Goal: Task Accomplishment & Management: Use online tool/utility

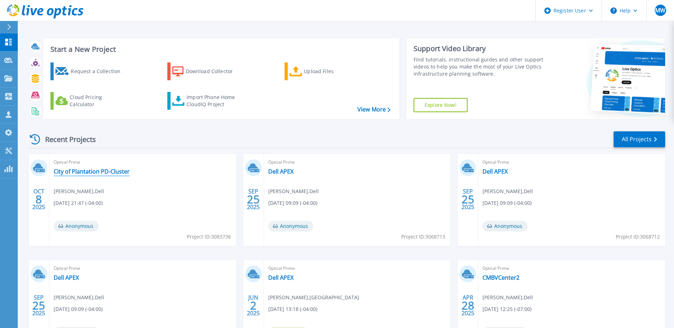
click at [115, 173] on link "City of Plantation PD-Cluster" at bounding box center [92, 171] width 76 height 7
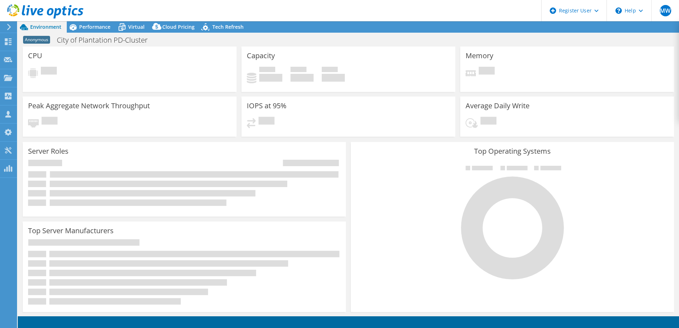
select select "USD"
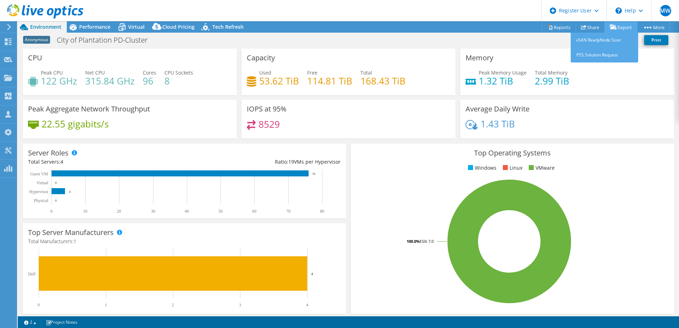
click at [626, 27] on link "Export" at bounding box center [620, 27] width 33 height 11
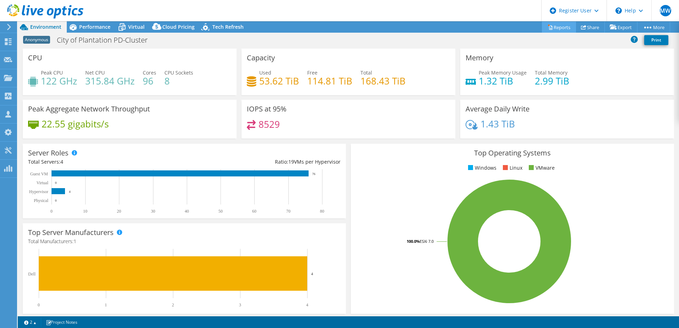
click at [554, 28] on link "Reports" at bounding box center [559, 27] width 34 height 11
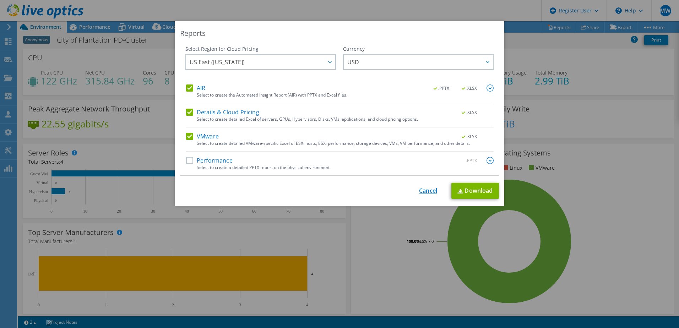
click at [430, 187] on div "This process may take a while, please wait... Cancel Download" at bounding box center [339, 191] width 319 height 16
click at [637, 75] on div "Reports Select Region for Cloud Pricing Asia Pacific (Hong Kong) Asia Pacific (…" at bounding box center [339, 164] width 679 height 286
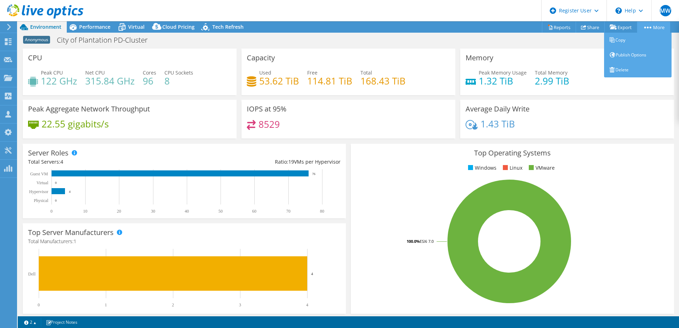
click at [656, 27] on link "More" at bounding box center [653, 27] width 33 height 11
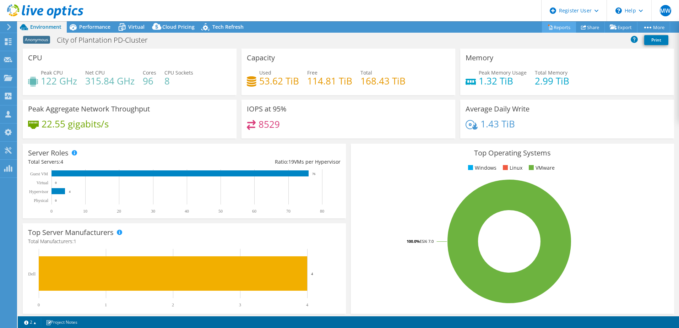
click at [555, 26] on link "Reports" at bounding box center [559, 27] width 34 height 11
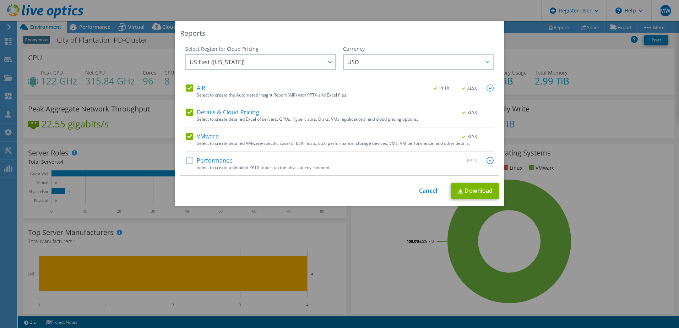
click at [307, 53] on div "Select Region for Cloud Pricing Asia Pacific (Hong Kong) Asia Pacific (Mumbai) …" at bounding box center [260, 64] width 151 height 39
drag, startPoint x: 307, startPoint y: 53, endPoint x: 316, endPoint y: 56, distance: 9.9
click at [316, 56] on span "US East (Virginia)" at bounding box center [263, 62] width 146 height 15
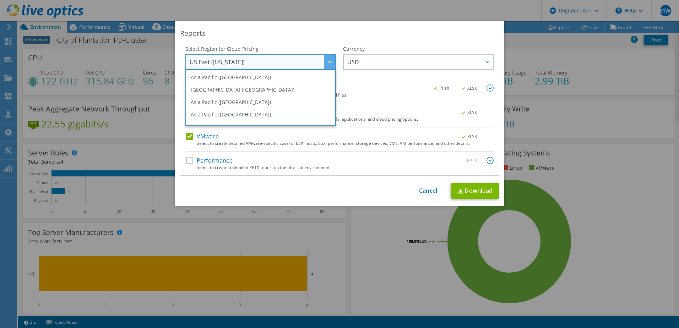
click at [316, 58] on span "US East (Virginia)" at bounding box center [263, 62] width 146 height 15
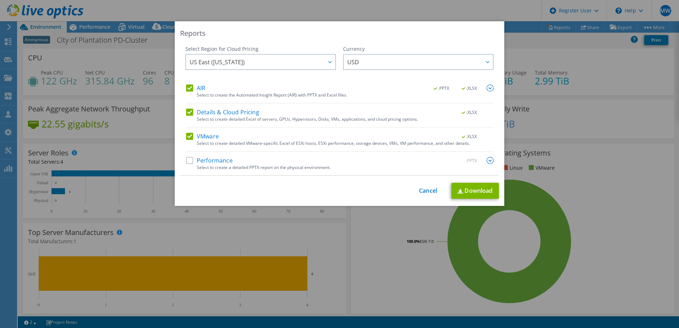
click at [206, 166] on div "Select to create a detailed PPTX report on the physical environment." at bounding box center [345, 167] width 297 height 5
click at [205, 158] on label "Performance" at bounding box center [209, 160] width 47 height 7
click at [0, 0] on input "Performance" at bounding box center [0, 0] width 0 height 0
click at [421, 186] on div "This process may take a while, please wait... Cancel Download" at bounding box center [339, 191] width 319 height 16
click at [422, 191] on link "Cancel" at bounding box center [428, 191] width 18 height 7
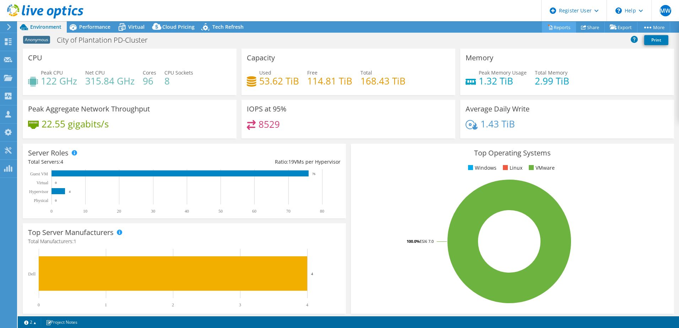
click at [560, 25] on link "Reports" at bounding box center [559, 27] width 34 height 11
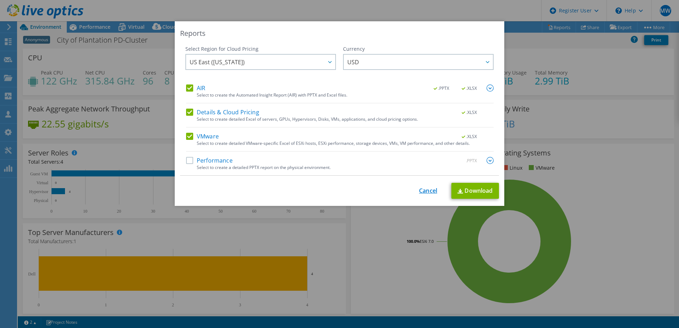
click at [429, 188] on link "Cancel" at bounding box center [428, 191] width 18 height 7
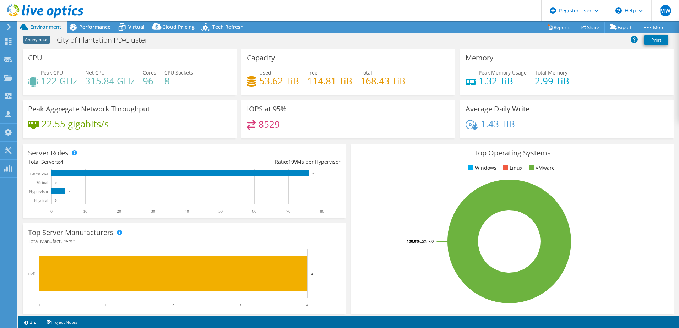
drag, startPoint x: 624, startPoint y: 80, endPoint x: 581, endPoint y: 47, distance: 54.0
click at [624, 80] on div "Peak Memory Usage 1.32 TiB Total Memory 2.99 TiB" at bounding box center [567, 80] width 203 height 23
click at [554, 28] on link "Reports" at bounding box center [559, 27] width 34 height 11
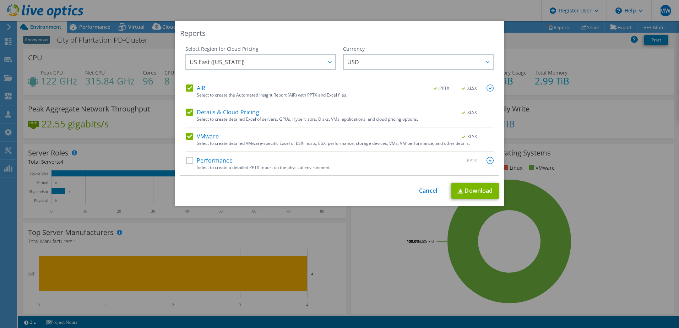
click at [226, 165] on div "Select to create a detailed PPTX report on the physical environment." at bounding box center [345, 167] width 297 height 5
click at [193, 159] on label "Performance" at bounding box center [209, 160] width 47 height 7
click at [0, 0] on input "Performance" at bounding box center [0, 0] width 0 height 0
click at [483, 191] on link "Download" at bounding box center [475, 191] width 48 height 16
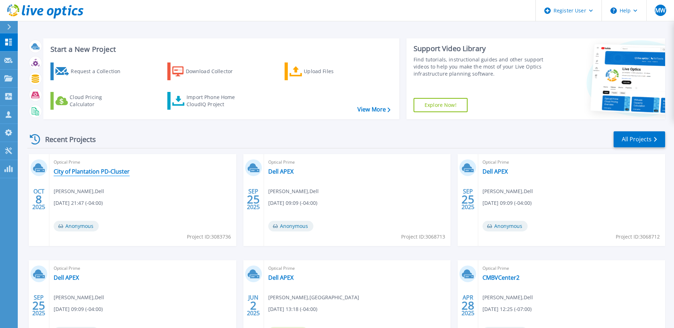
click at [107, 173] on link "City of Plantation PD-Cluster" at bounding box center [92, 171] width 76 height 7
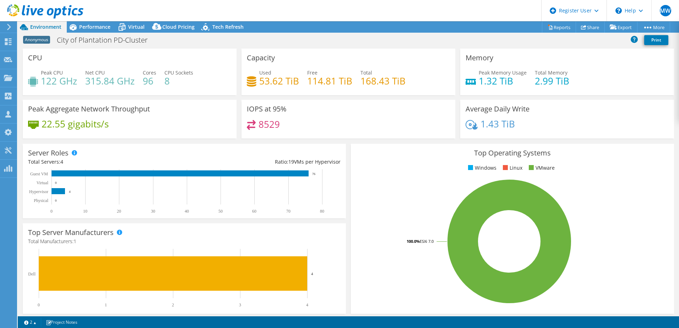
click at [17, 9] on icon at bounding box center [45, 11] width 76 height 15
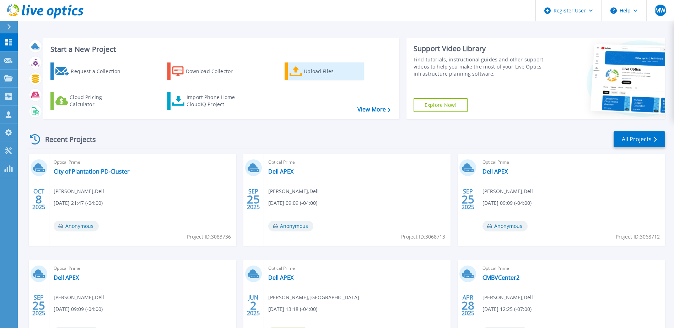
click at [316, 73] on div "Upload Files" at bounding box center [332, 71] width 57 height 14
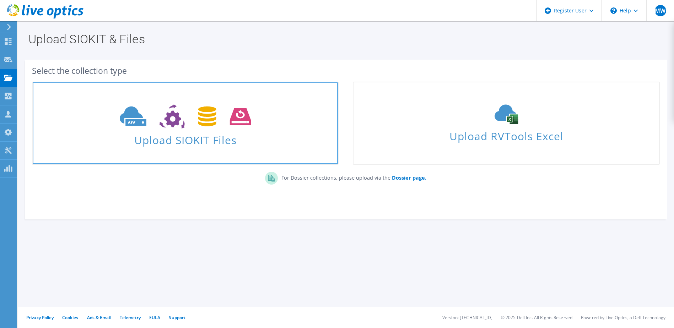
click at [230, 133] on span "Upload SIOKIT Files" at bounding box center [185, 137] width 305 height 15
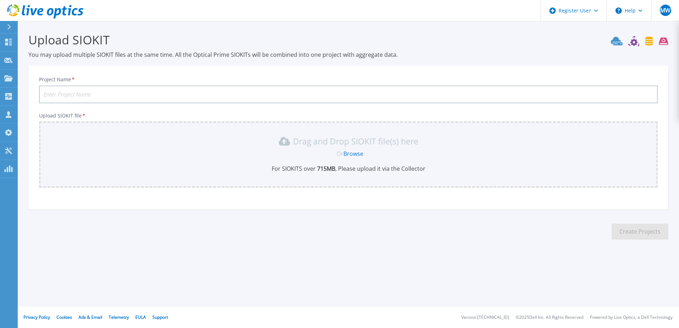
click at [202, 98] on input "Project Name *" at bounding box center [348, 95] width 619 height 18
click at [222, 90] on input "Project Name *" at bounding box center [348, 95] width 619 height 18
type input "p"
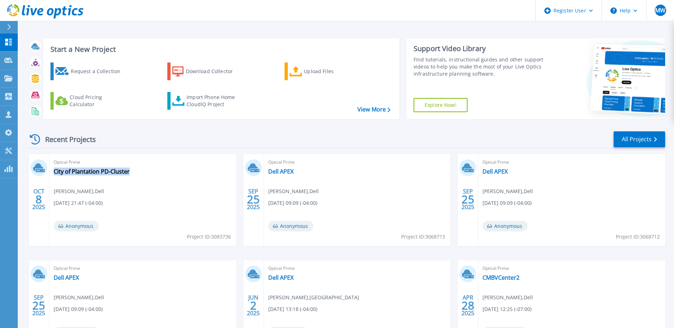
drag, startPoint x: 142, startPoint y: 175, endPoint x: 129, endPoint y: 177, distance: 14.0
click at [129, 177] on div "Optical Prime City of Plantation PD-Cluster Mike Wise , Dell 10/07/2025, 21:47 …" at bounding box center [142, 200] width 187 height 92
drag, startPoint x: 129, startPoint y: 177, endPoint x: 113, endPoint y: 172, distance: 16.3
copy div "City of Plantation PD-Cluster"
click at [313, 74] on div "Upload Files" at bounding box center [332, 71] width 57 height 14
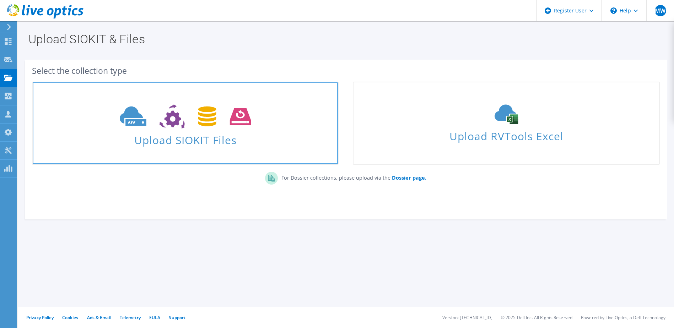
click at [249, 130] on span at bounding box center [185, 116] width 305 height 30
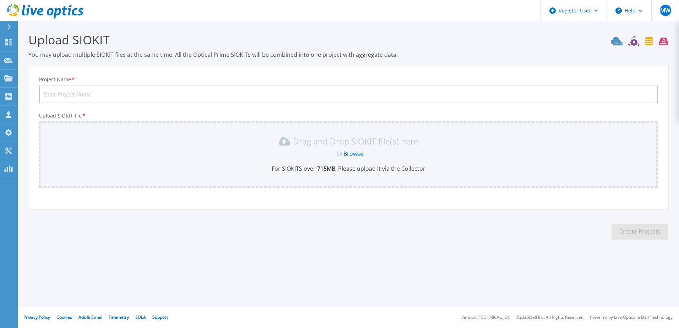
paste input "City of Plantation PD-Cluster"
type input "City of Plantation PD-Cluster"
click at [213, 230] on section "Upload SIOKIT You may upload multiple SIOKIT files at the same time. All the Op…" at bounding box center [348, 138] width 661 height 235
click at [328, 106] on div "Project Name * City of Plantation PD-Cluster Upload SIOKIT file * Drag and Drop…" at bounding box center [348, 139] width 640 height 139
click at [270, 154] on div "Or Browse" at bounding box center [349, 154] width 607 height 8
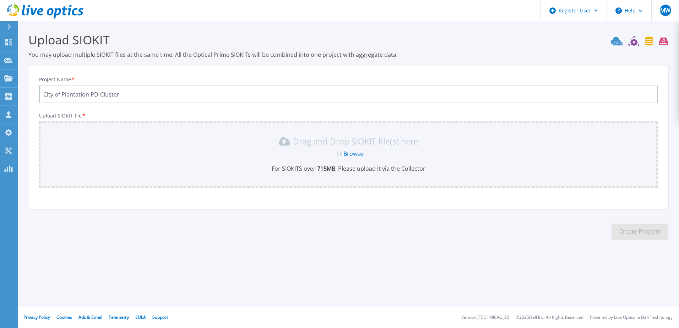
click at [207, 98] on input "City of Plantation PD-Cluster" at bounding box center [348, 95] width 619 height 18
click at [351, 150] on link "Browse" at bounding box center [353, 154] width 20 height 8
click at [355, 156] on link "Browse" at bounding box center [353, 154] width 20 height 8
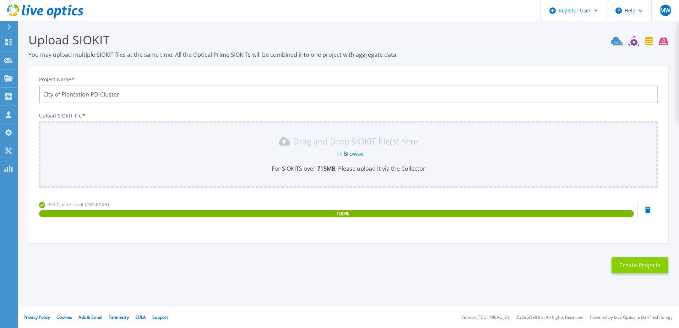
click at [650, 265] on button "Create Projects" at bounding box center [640, 265] width 57 height 16
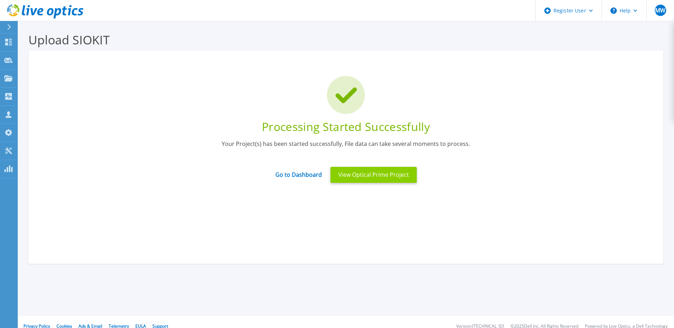
drag, startPoint x: 386, startPoint y: 178, endPoint x: 392, endPoint y: 175, distance: 6.7
click at [392, 175] on button "View Optical Prime Project" at bounding box center [373, 175] width 86 height 16
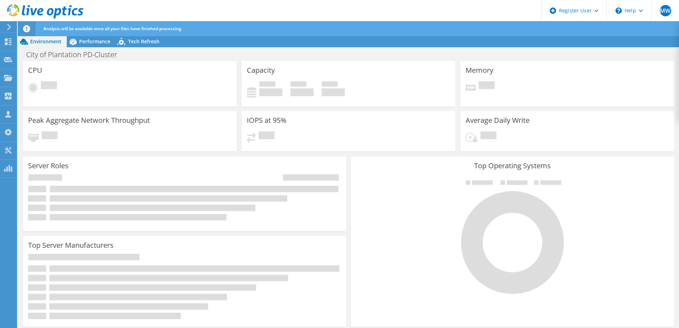
radio input "true"
radio input "false"
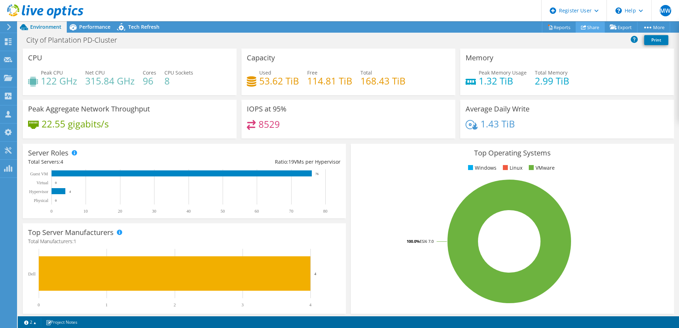
click at [590, 26] on link "Share" at bounding box center [590, 27] width 29 height 11
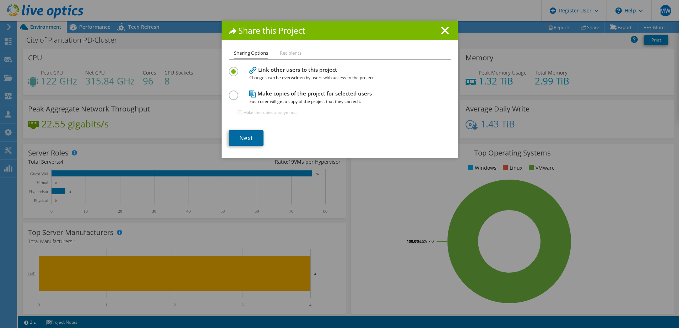
click at [239, 143] on link "Next" at bounding box center [246, 138] width 35 height 16
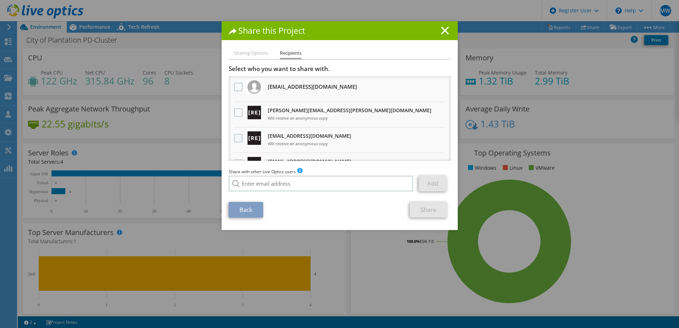
click at [235, 136] on label at bounding box center [239, 138] width 10 height 9
click at [0, 0] on input "checkbox" at bounding box center [0, 0] width 0 height 0
click at [433, 210] on link "Share" at bounding box center [428, 210] width 37 height 16
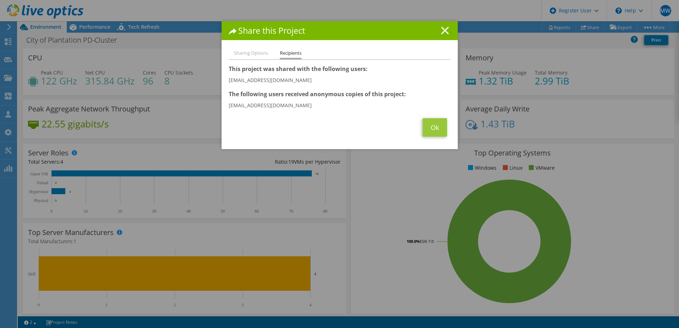
click at [441, 31] on line at bounding box center [444, 30] width 7 height 7
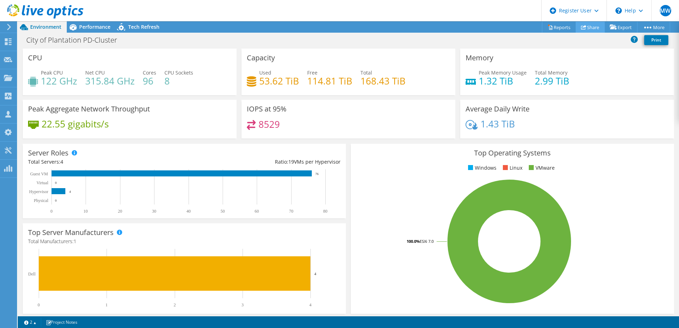
click at [586, 29] on link "Share" at bounding box center [590, 27] width 29 height 11
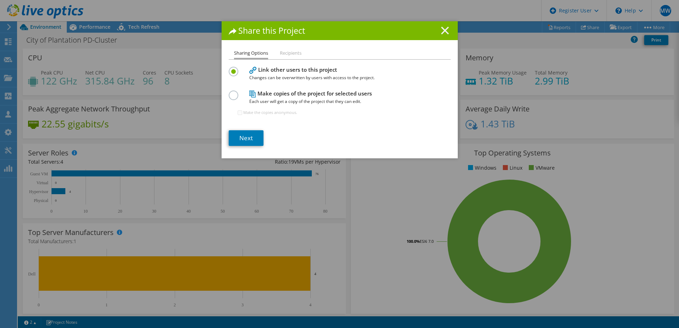
click at [444, 32] on line at bounding box center [444, 30] width 7 height 7
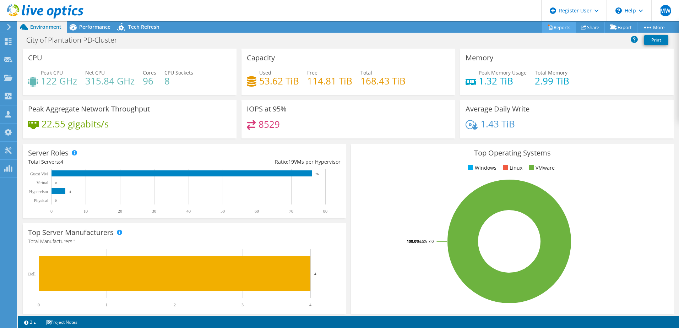
click at [552, 27] on div "This project has been archived. No changes can be made, and graphs and summary …" at bounding box center [348, 174] width 661 height 307
click at [552, 27] on link "Reports" at bounding box center [559, 27] width 34 height 11
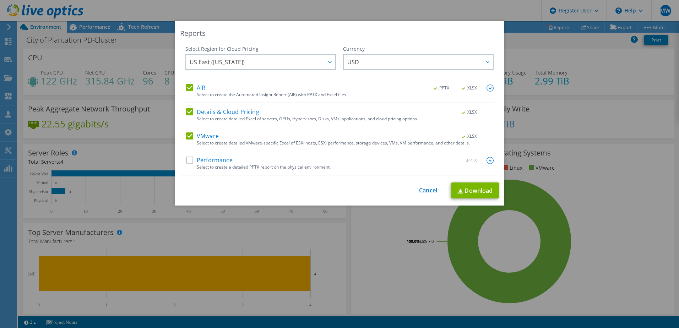
click at [202, 171] on div "Performance .PPTX Select to create a detailed PPTX report on the physical envir…" at bounding box center [340, 166] width 308 height 18
click at [213, 157] on label "Performance" at bounding box center [209, 160] width 47 height 7
click at [0, 0] on input "Performance" at bounding box center [0, 0] width 0 height 0
click at [471, 190] on link "Download" at bounding box center [475, 191] width 48 height 16
